Goal: Check status: Check status

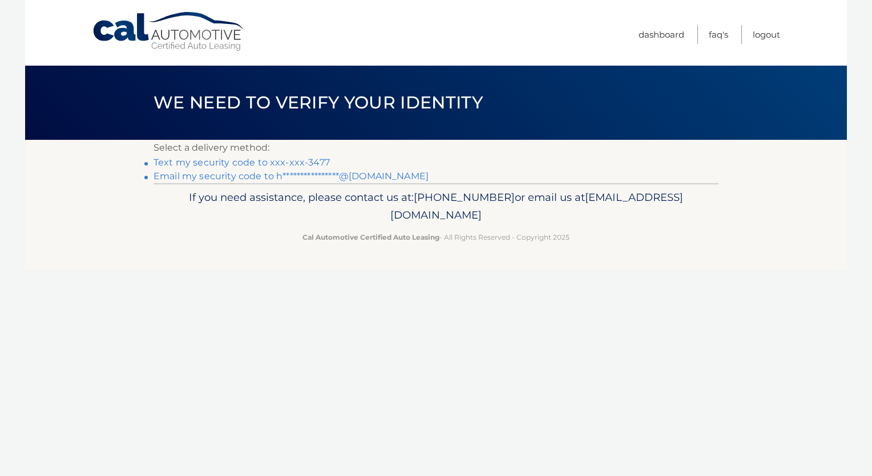
click at [256, 162] on link "Text my security code to xxx-xxx-3477" at bounding box center [242, 162] width 176 height 11
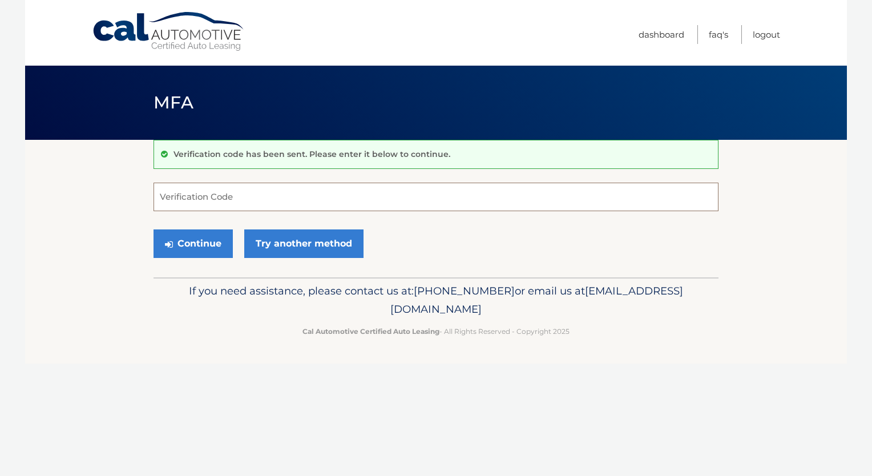
click at [245, 193] on input "Verification Code" at bounding box center [436, 197] width 565 height 29
type input "619912"
click at [191, 239] on button "Continue" at bounding box center [193, 243] width 79 height 29
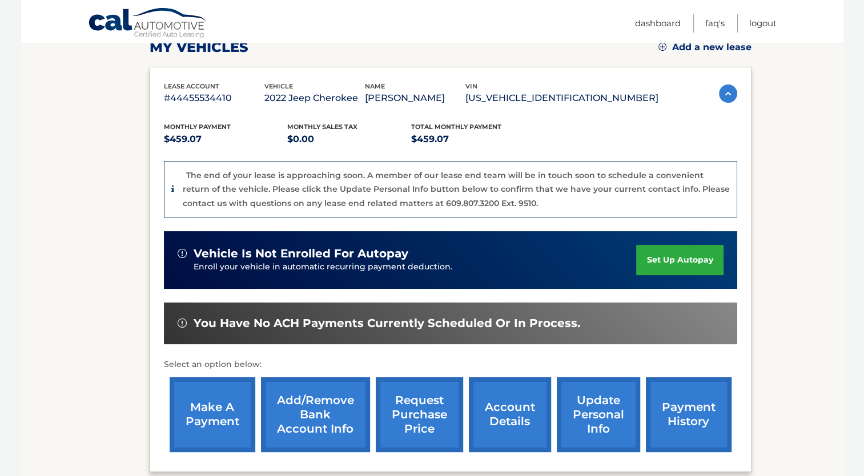
scroll to position [56, 0]
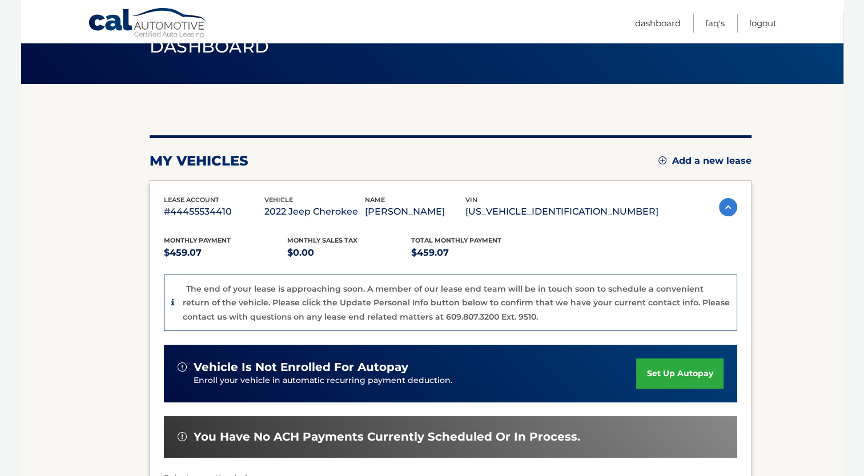
click at [212, 255] on p "$459.07" at bounding box center [226, 253] width 124 height 16
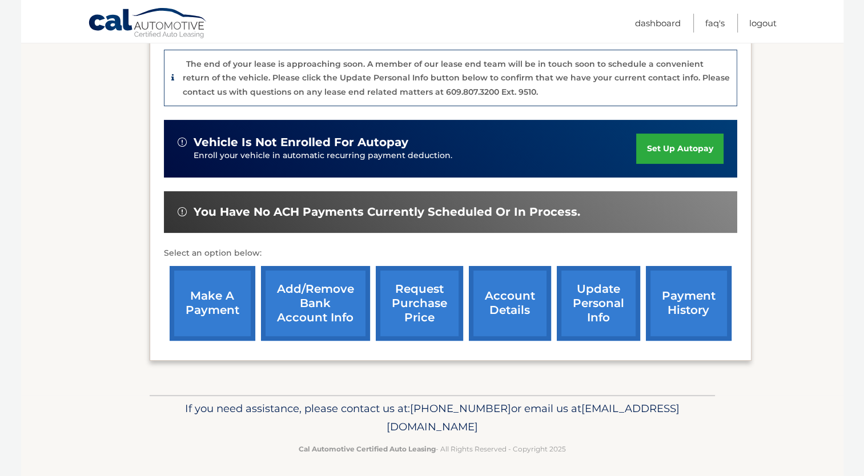
scroll to position [284, 0]
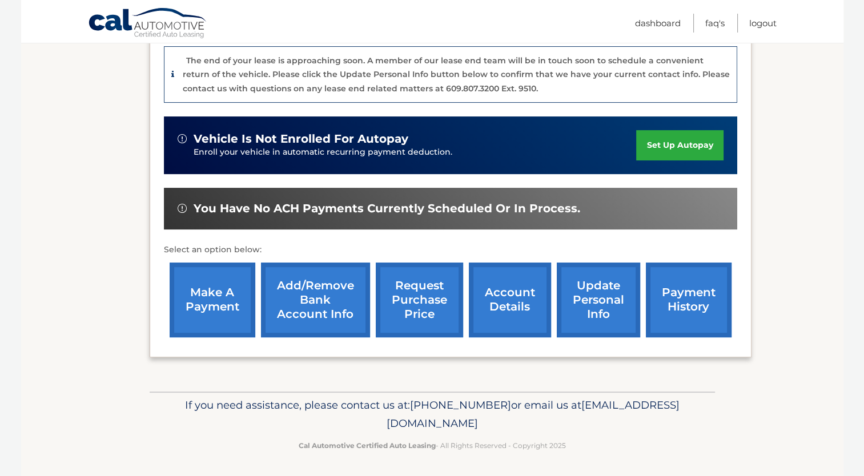
click at [522, 298] on link "account details" at bounding box center [510, 300] width 82 height 75
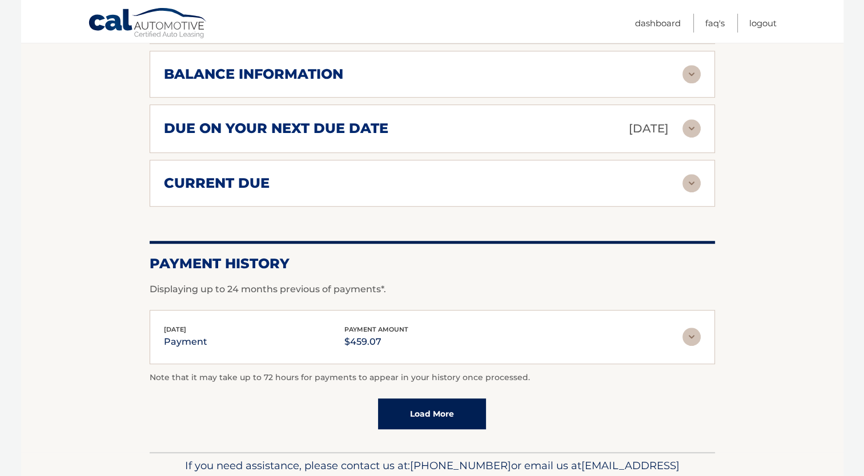
scroll to position [742, 0]
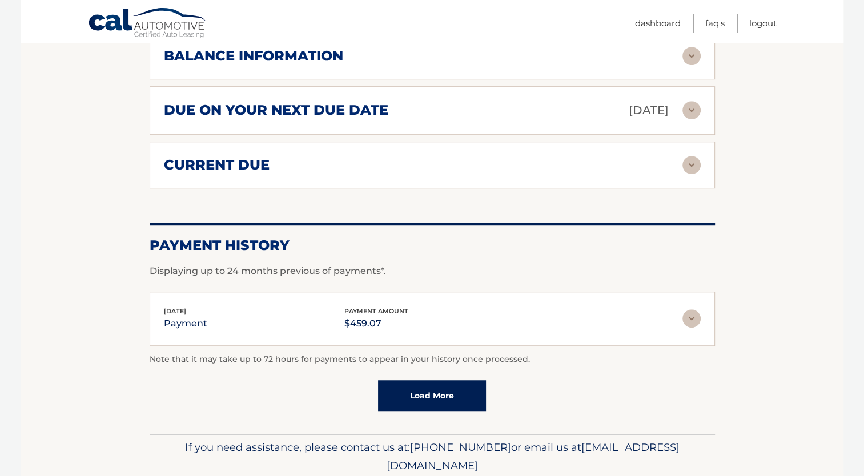
click at [686, 309] on img at bounding box center [691, 318] width 18 height 18
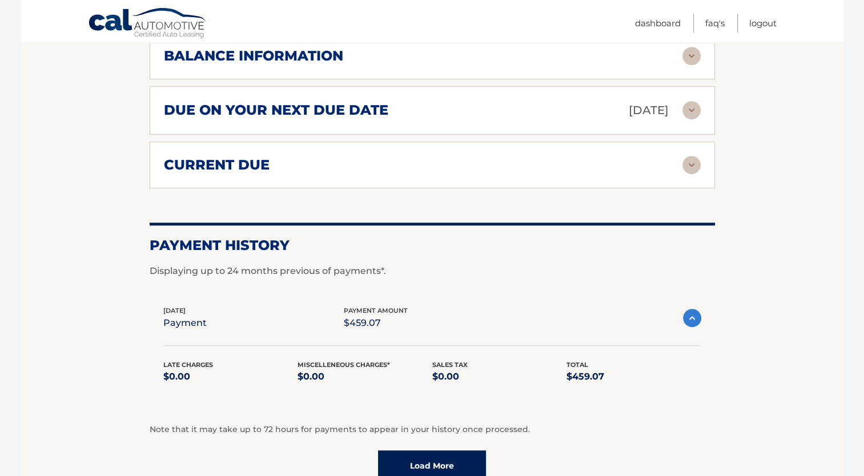
click at [269, 160] on div "current due Late Charges $0.00 Miscelleneous Charges* $0.00 Sales Tax $0.00 pay…" at bounding box center [432, 165] width 565 height 47
click at [691, 156] on img at bounding box center [691, 165] width 18 height 18
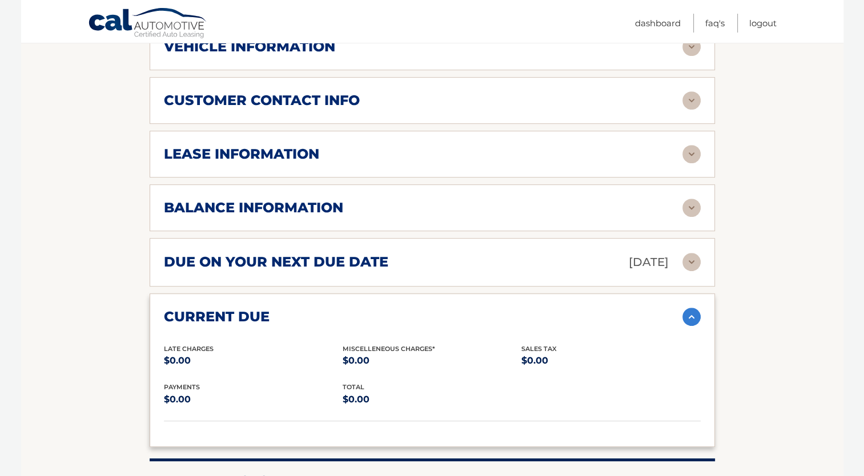
scroll to position [571, 0]
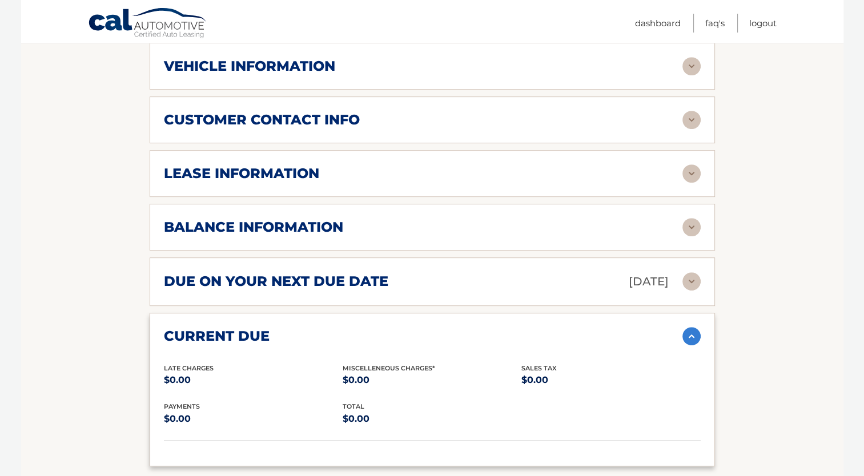
click at [696, 272] on img at bounding box center [691, 281] width 18 height 18
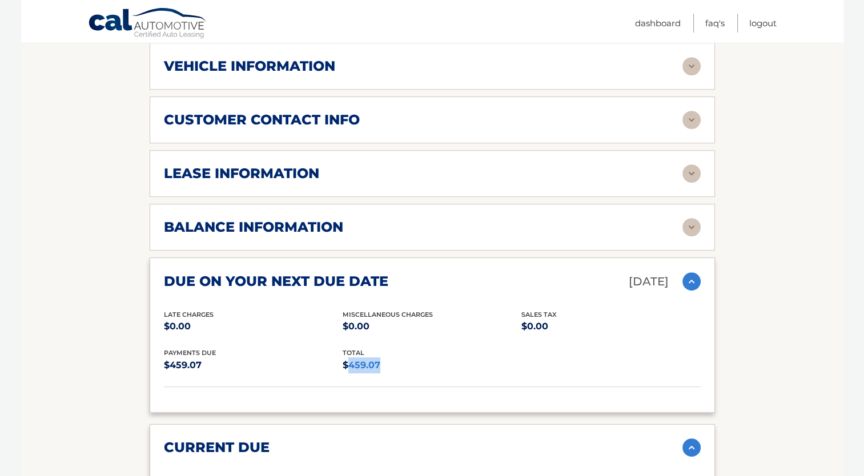
drag, startPoint x: 348, startPoint y: 348, endPoint x: 381, endPoint y: 345, distance: 33.8
click at [381, 357] on p "$459.07" at bounding box center [431, 365] width 179 height 16
drag, startPoint x: 381, startPoint y: 345, endPoint x: 374, endPoint y: 348, distance: 7.8
copy p "459.07"
click at [363, 219] on div "balance information" at bounding box center [423, 227] width 518 height 17
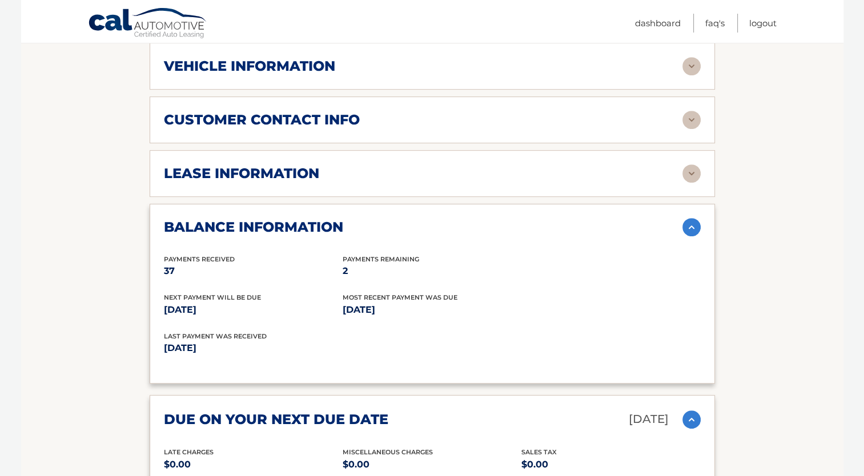
click at [692, 164] on img at bounding box center [691, 173] width 18 height 18
